Goal: Check status: Check status

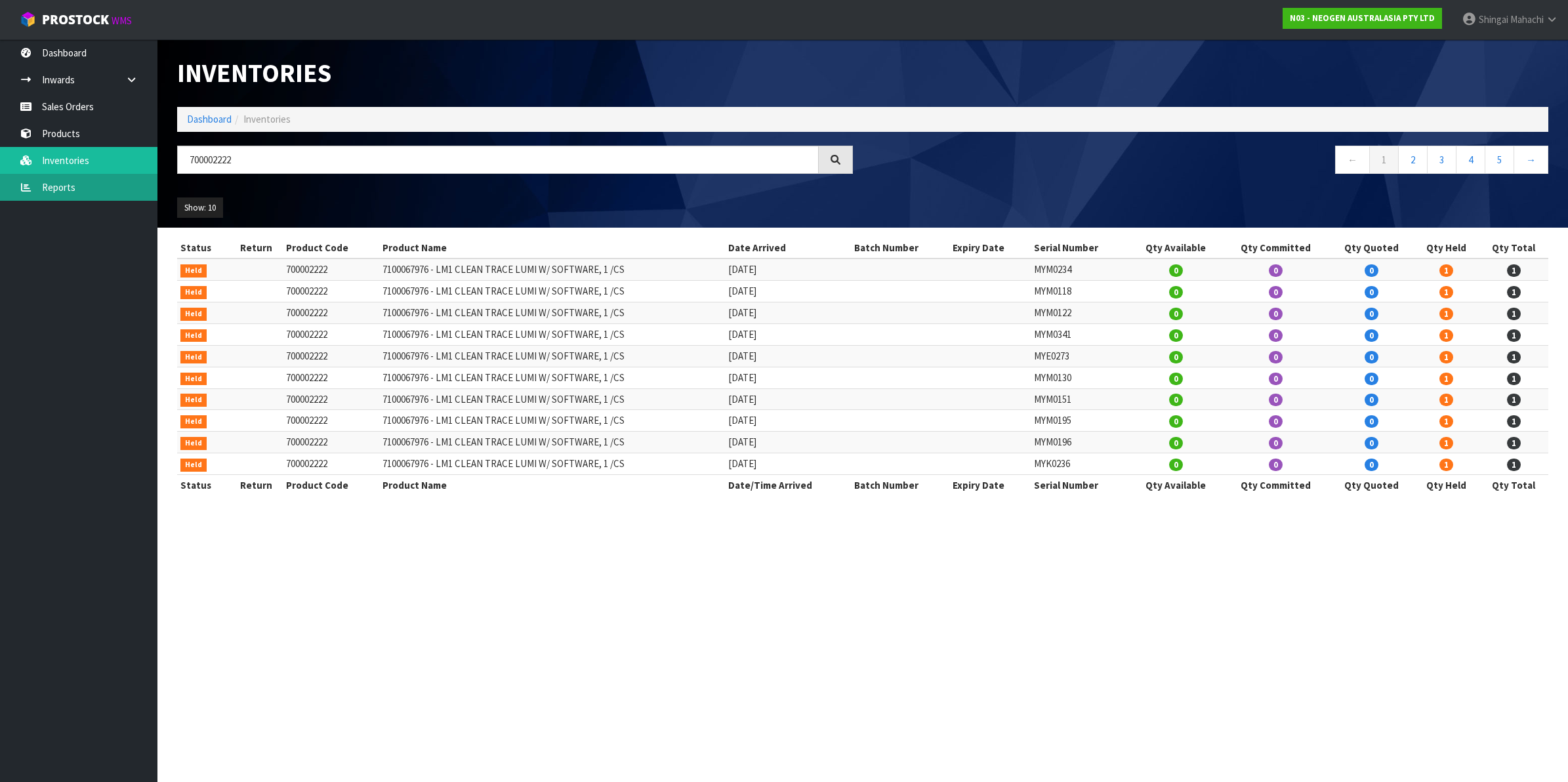
click at [53, 186] on link "Reports" at bounding box center [79, 187] width 158 height 27
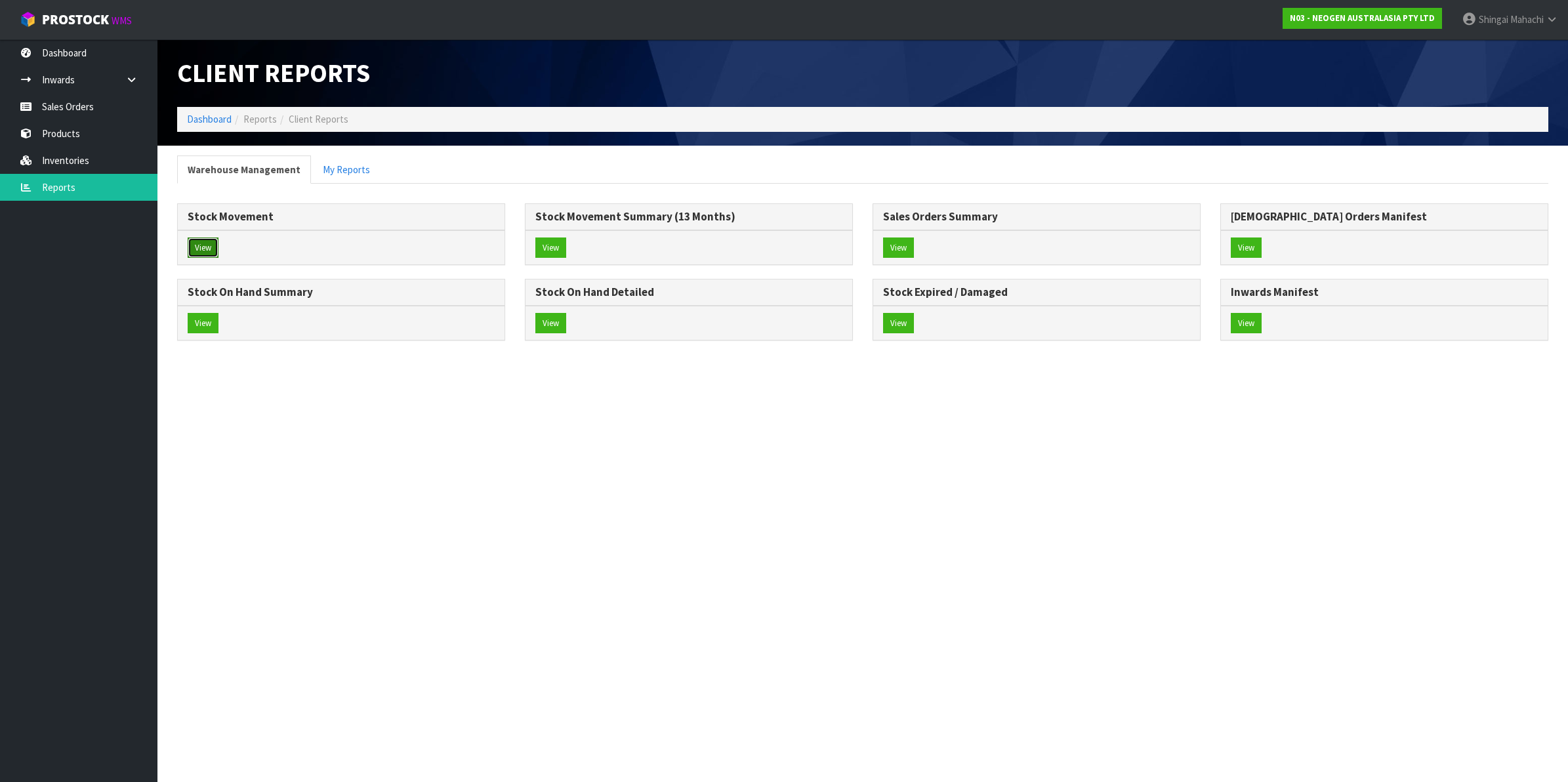
click at [201, 251] on button "View" at bounding box center [202, 248] width 31 height 21
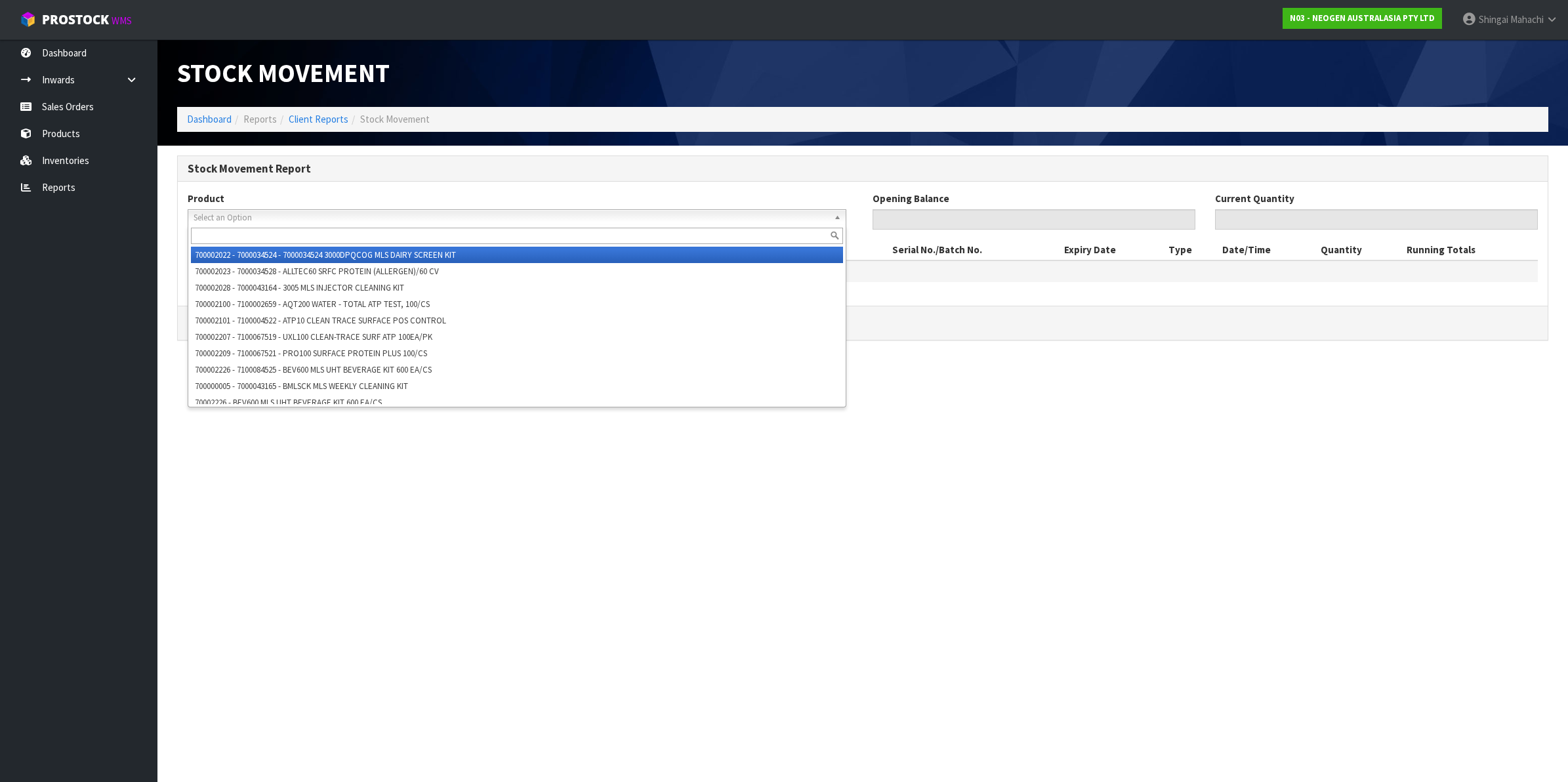
click at [220, 217] on span "Select an Option" at bounding box center [511, 217] width 635 height 16
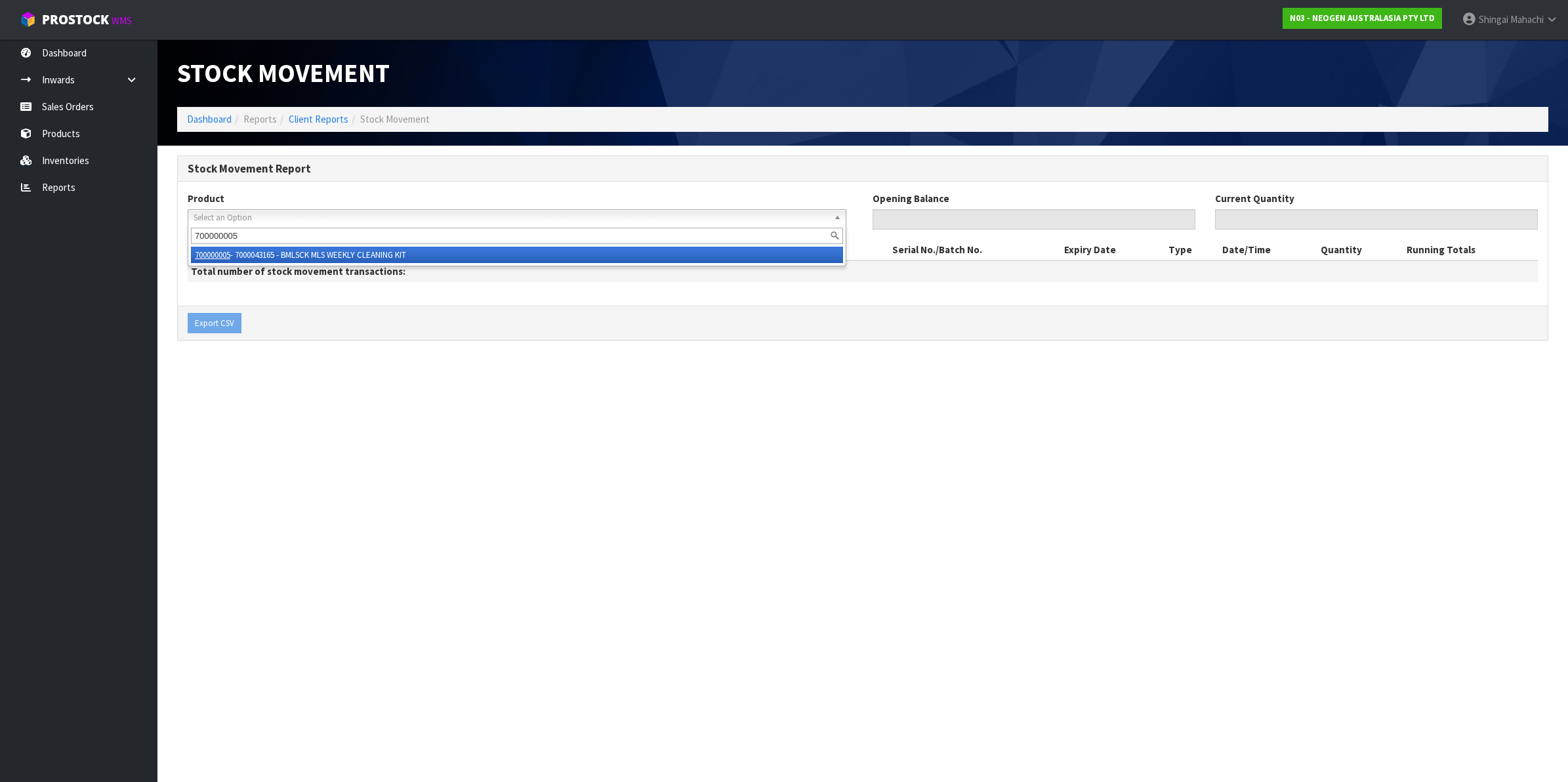
type input "700000005"
click at [323, 250] on li "700000005 - 7000043165 - BMLSCK MLS WEEKLY CLEANING KIT" at bounding box center [517, 255] width 652 height 17
type input "0"
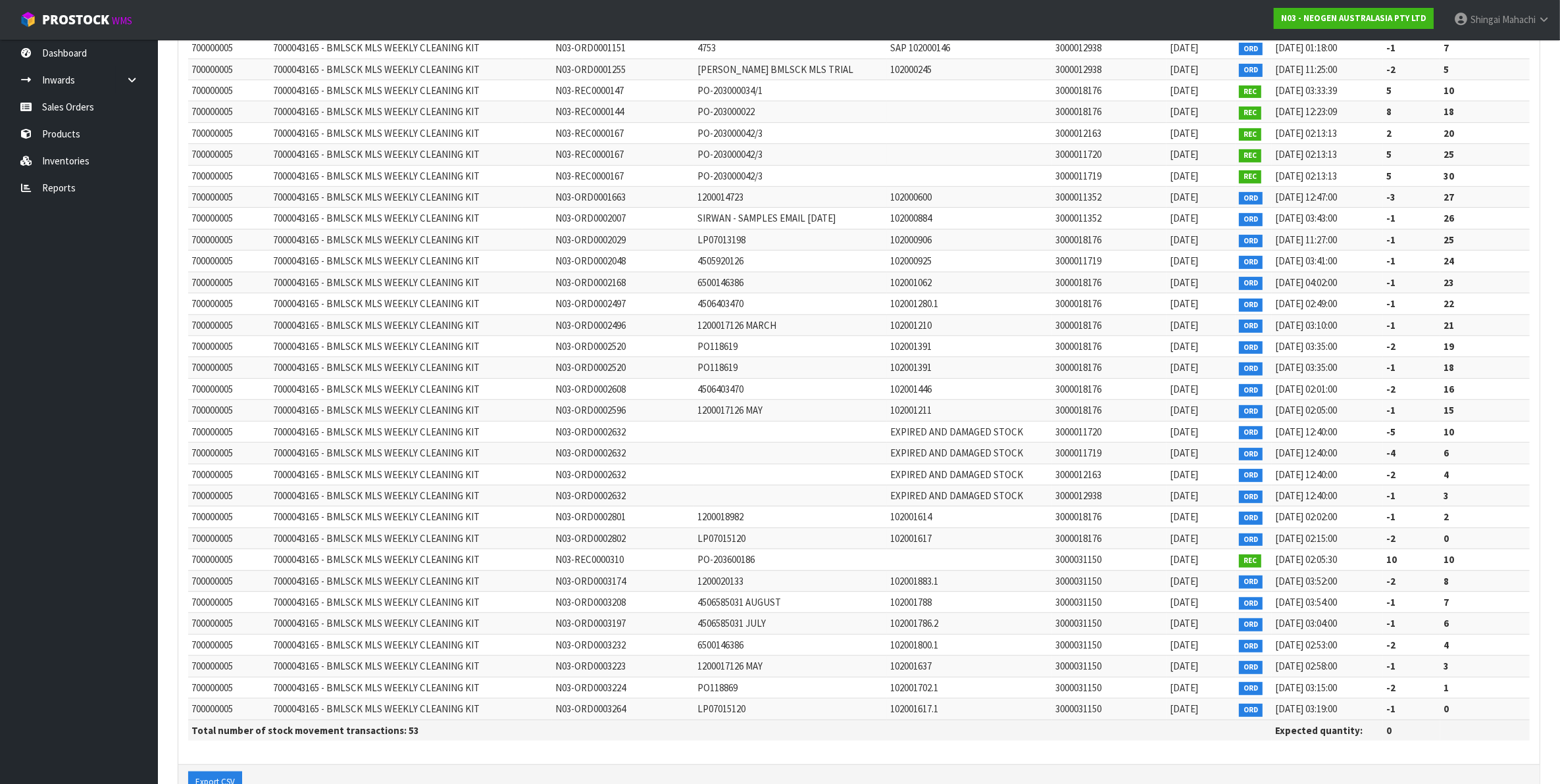
scroll to position [721, 0]
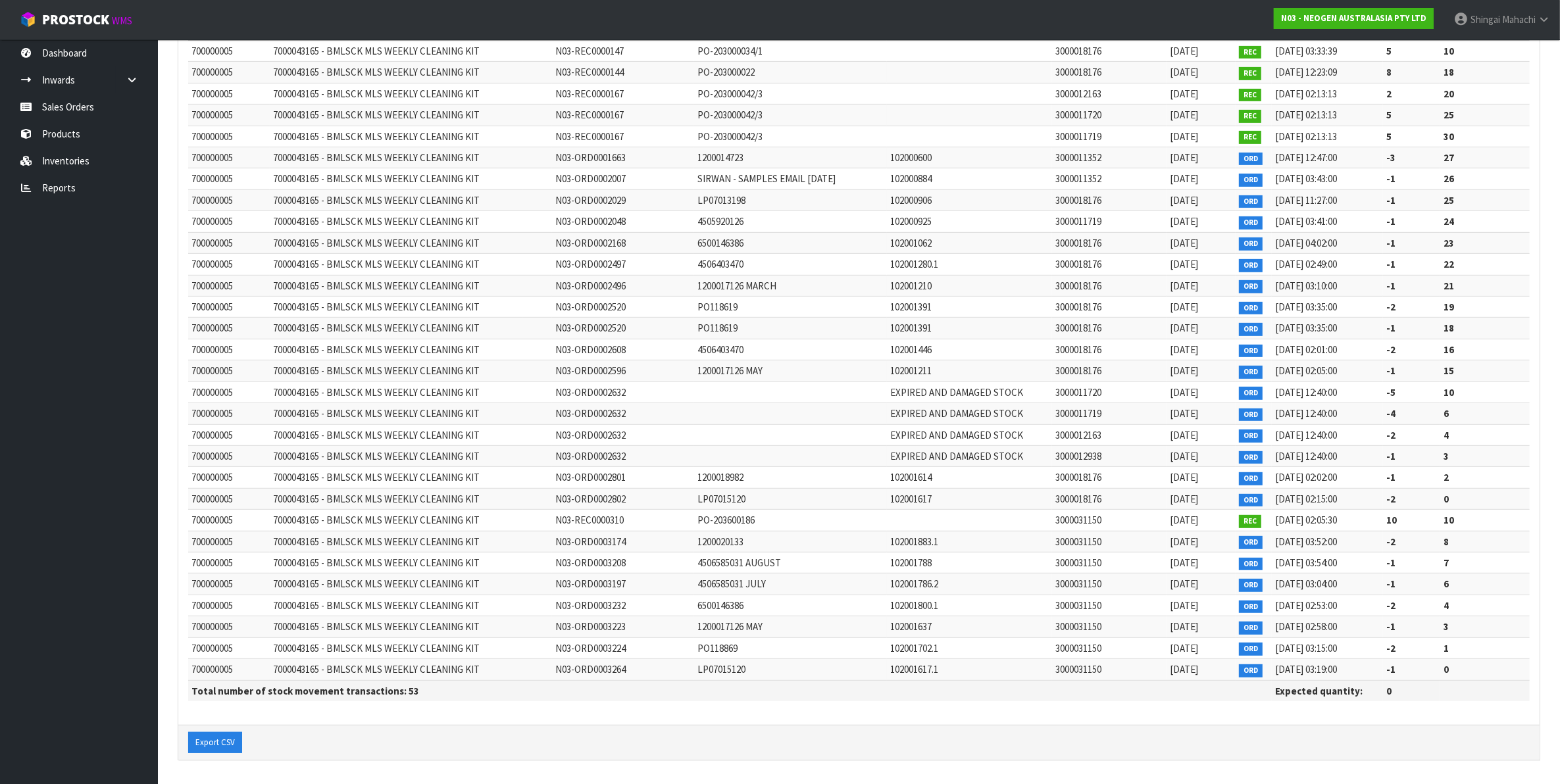
click at [354, 73] on span "7000043165 - BMLSCK MLS WEEKLY CLEANING KIT" at bounding box center [376, 72] width 207 height 12
drag, startPoint x: 332, startPoint y: 66, endPoint x: 497, endPoint y: 61, distance: 165.1
click at [497, 61] on td "7000043165 - BMLSCK MLS WEEKLY CLEANING KIT" at bounding box center [396, 72] width 252 height 21
copy span "BMLSCK MLS WEEKLY CLEANING KIT"
